Goal: Find specific page/section: Find specific page/section

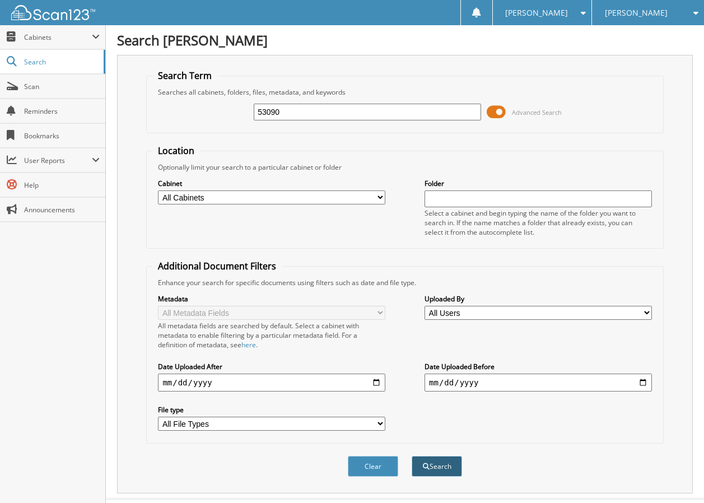
type input "53090"
click at [436, 463] on button "Search" at bounding box center [437, 466] width 50 height 21
click at [364, 466] on button "Clear" at bounding box center [373, 466] width 50 height 21
